Goal: Information Seeking & Learning: Learn about a topic

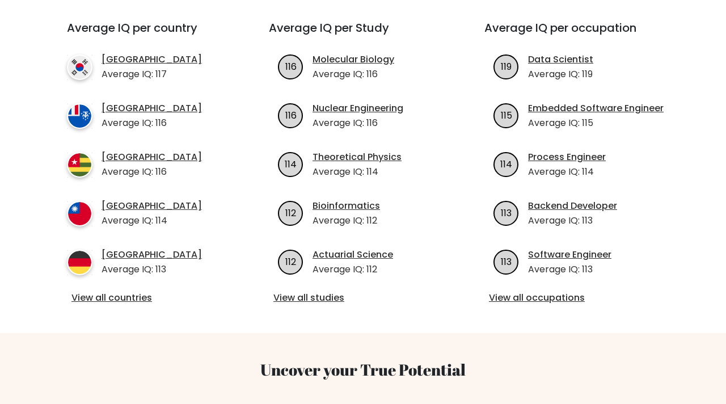
scroll to position [420, 0]
click at [112, 291] on link "View all countries" at bounding box center [148, 298] width 152 height 14
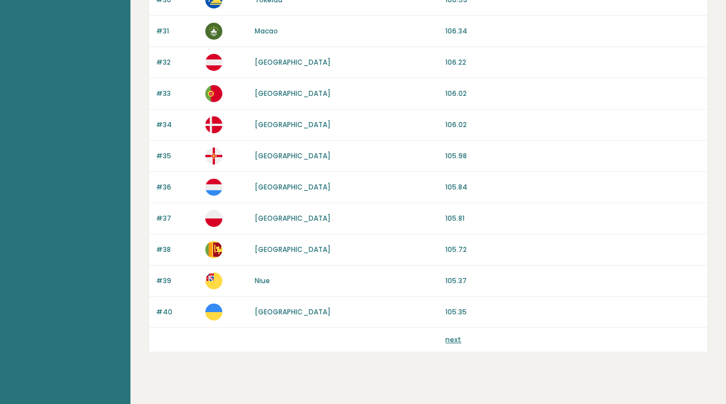
scroll to position [1083, 0]
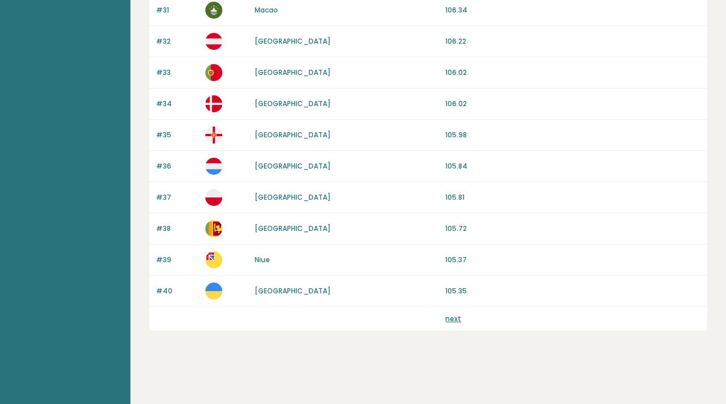
click at [454, 320] on link "next" at bounding box center [454, 319] width 16 height 10
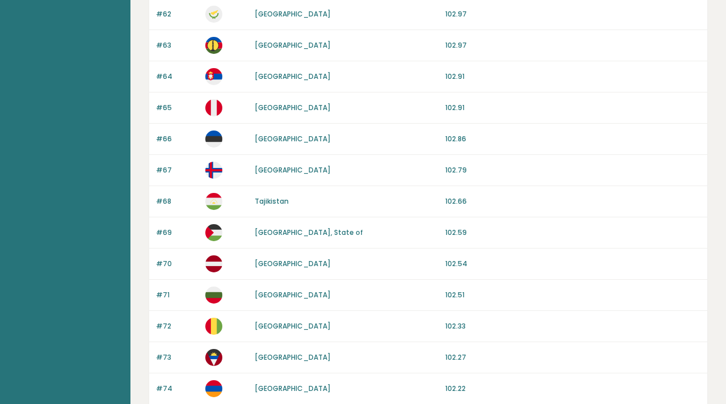
scroll to position [1083, 0]
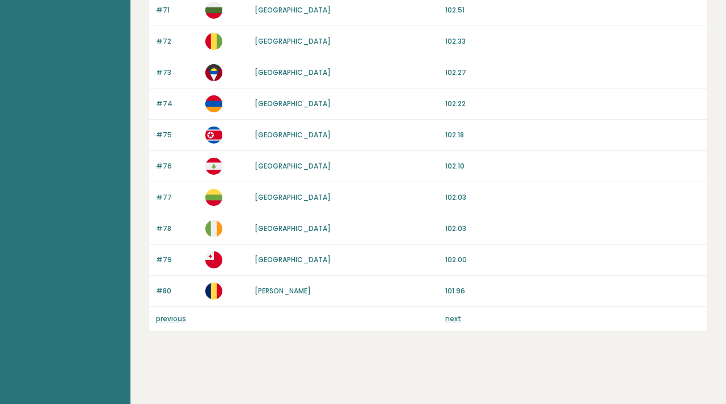
click at [453, 319] on link "next" at bounding box center [454, 319] width 16 height 10
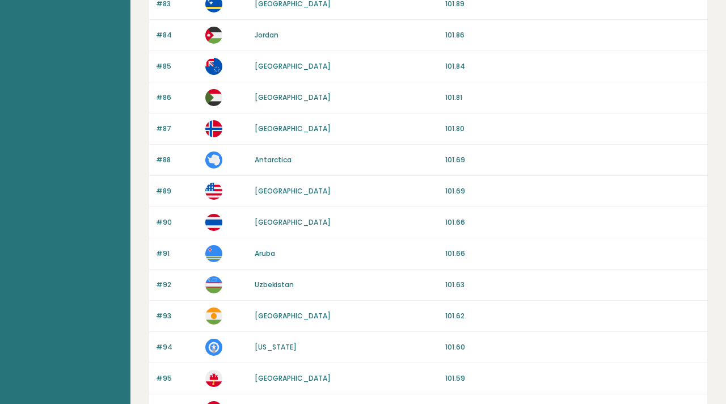
scroll to position [217, 0]
